Goal: Navigation & Orientation: Find specific page/section

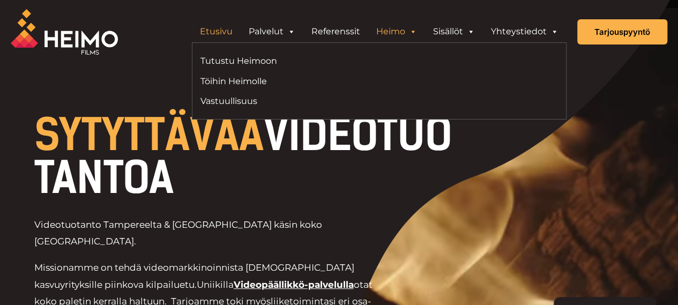
click at [417, 27] on span "Header Widget 1" at bounding box center [413, 31] width 9 height 21
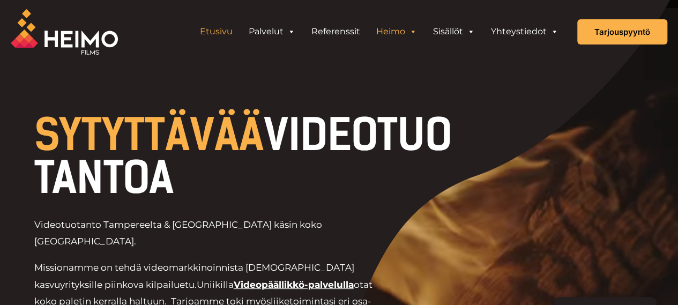
click at [406, 32] on link "Heimo" at bounding box center [396, 31] width 57 height 21
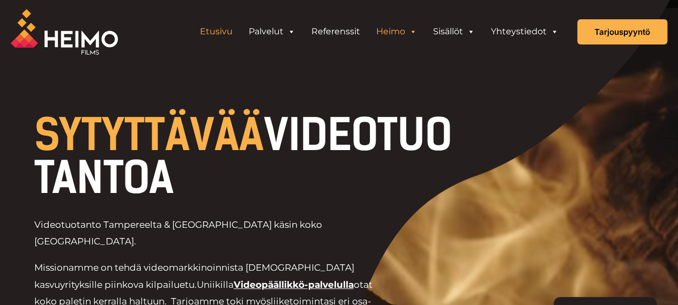
click at [400, 33] on link "Heimo" at bounding box center [396, 31] width 57 height 21
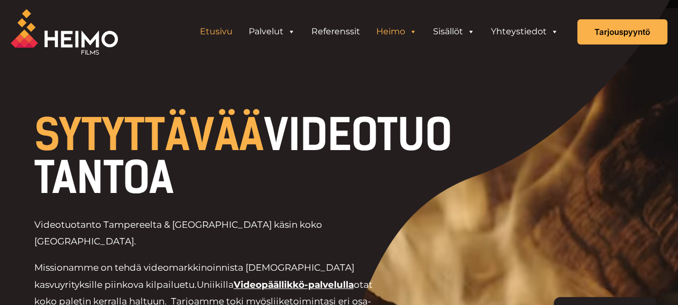
click at [414, 32] on span "Header Widget 1" at bounding box center [413, 31] width 9 height 21
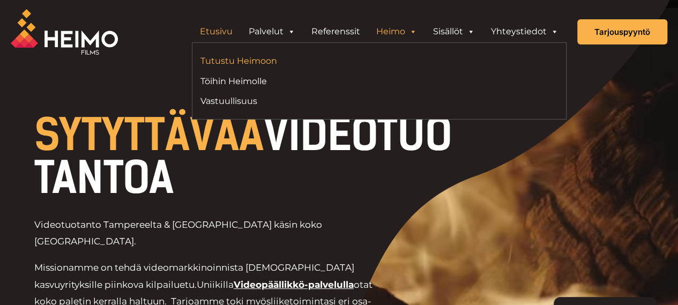
click at [227, 67] on link "Tutustu Heimoon" at bounding box center [286, 61] width 171 height 14
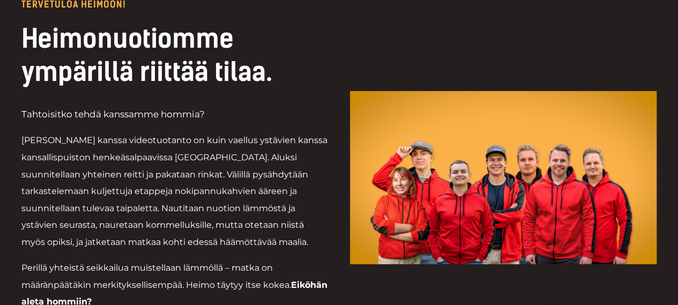
scroll to position [1704, 0]
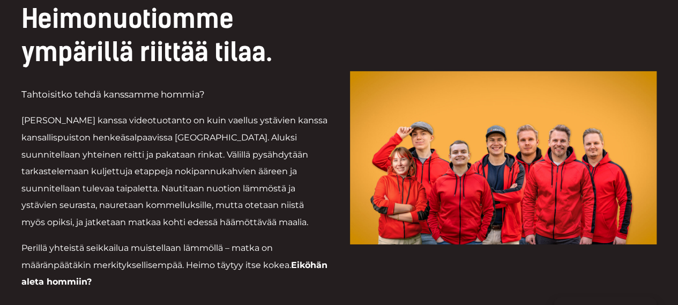
click at [502, 152] on img at bounding box center [503, 157] width 307 height 173
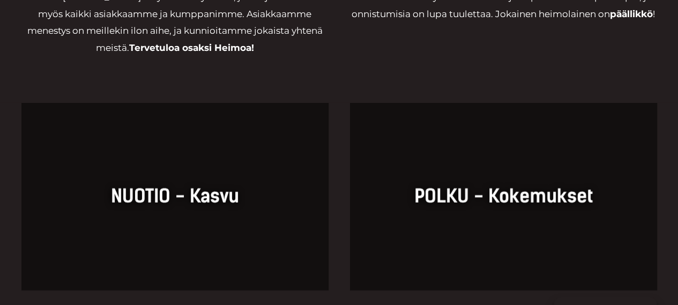
scroll to position [0, 0]
